Goal: Information Seeking & Learning: Stay updated

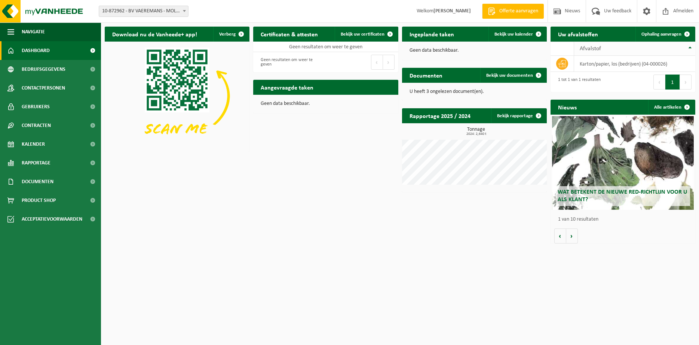
click at [607, 49] on div "Afvalstof" at bounding box center [633, 49] width 106 height 6
click at [592, 65] on td "karton/papier, los (bedrijven) (04-000026)" at bounding box center [634, 64] width 121 height 16
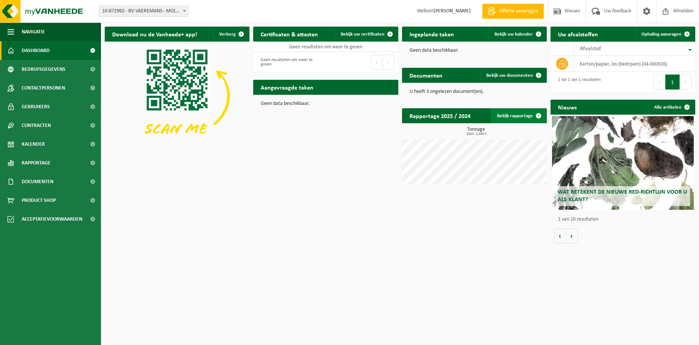
click at [510, 113] on link "Bekijk rapportage" at bounding box center [518, 115] width 55 height 15
click at [572, 11] on span "Nieuws" at bounding box center [572, 11] width 19 height 22
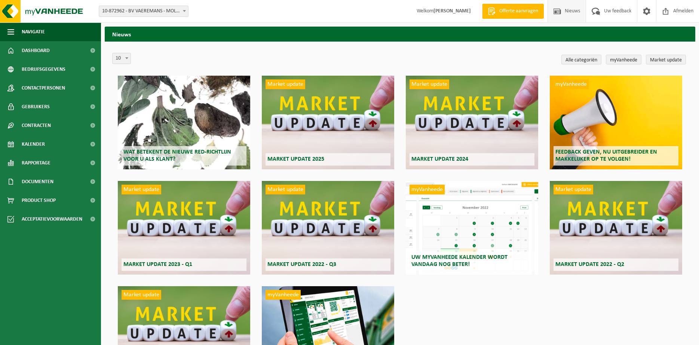
click at [313, 119] on div "Market update Market update 2025" at bounding box center [328, 123] width 132 height 94
